Goal: Transaction & Acquisition: Purchase product/service

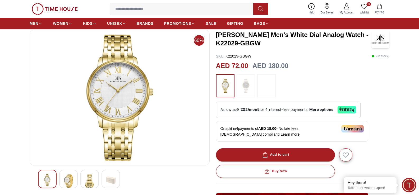
scroll to position [79, 0]
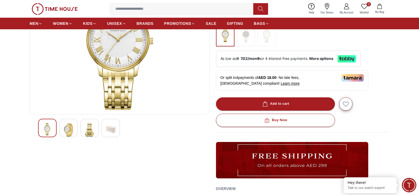
click at [72, 127] on img at bounding box center [69, 131] width 10 height 14
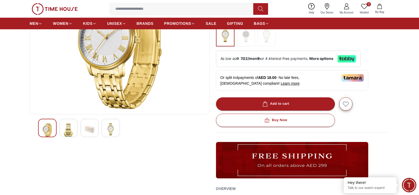
click at [85, 128] on img at bounding box center [90, 130] width 10 height 12
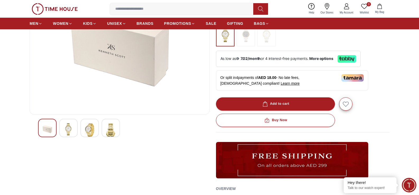
click at [104, 131] on div at bounding box center [111, 128] width 19 height 19
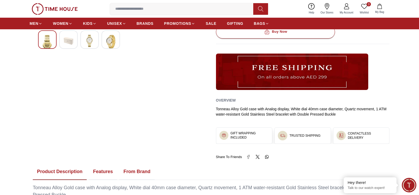
scroll to position [212, 0]
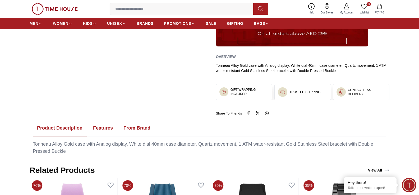
click at [139, 128] on button "From Brand" at bounding box center [136, 128] width 35 height 16
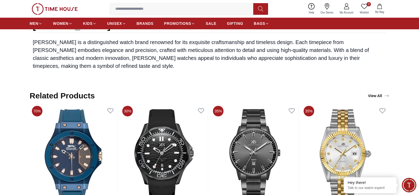
scroll to position [529, 0]
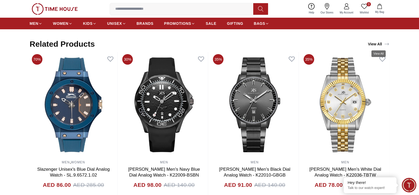
click at [376, 42] on link "View All" at bounding box center [379, 43] width 24 height 7
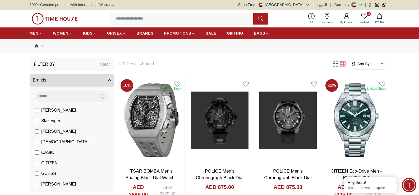
click at [109, 61] on div "Filter By Clear" at bounding box center [72, 64] width 85 height 13
click at [106, 63] on div "Clear" at bounding box center [105, 64] width 10 height 6
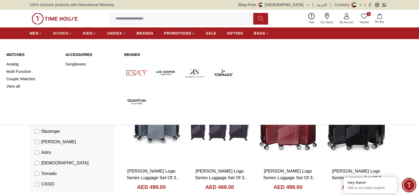
click at [60, 32] on span "WOMEN" at bounding box center [61, 33] width 16 height 5
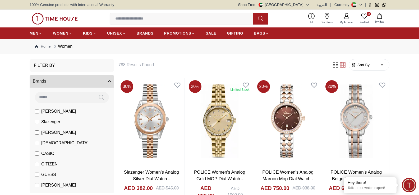
click at [56, 133] on span "[PERSON_NAME]" at bounding box center [58, 133] width 35 height 6
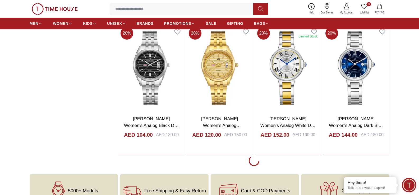
scroll to position [582, 0]
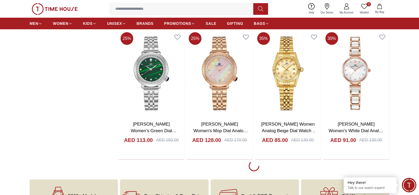
scroll to position [1905, 0]
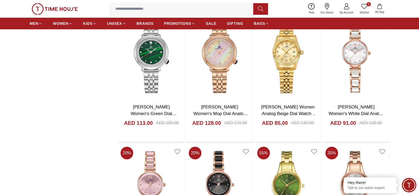
scroll to position [1958, 0]
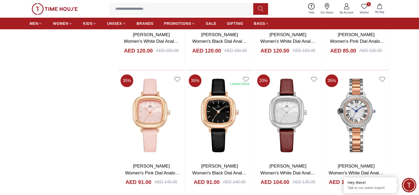
scroll to position [2831, 0]
